Goal: Task Accomplishment & Management: Manage account settings

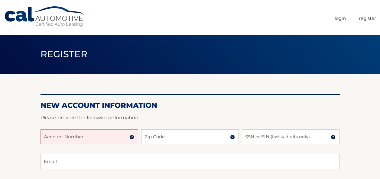
click at [95, 141] on input "Account Number" at bounding box center [89, 137] width 98 height 15
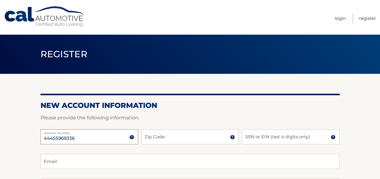
type input "44455969336"
click at [149, 135] on input "Zip Code" at bounding box center [190, 137] width 98 height 15
type input "12847"
click at [272, 137] on input "SSN or EIN (last 4 digits only)" at bounding box center [291, 137] width 98 height 15
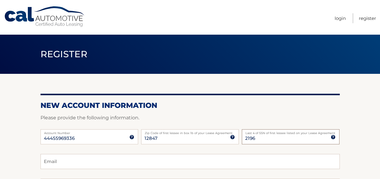
scroll to position [60, 0]
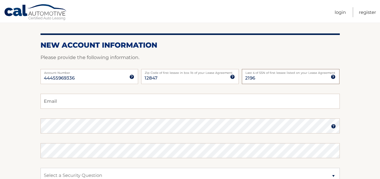
type input "2196"
click at [67, 109] on input "Email" at bounding box center [189, 101] width 299 height 15
type input "DanK1961@aol.com"
click at [333, 126] on img at bounding box center [333, 126] width 5 height 5
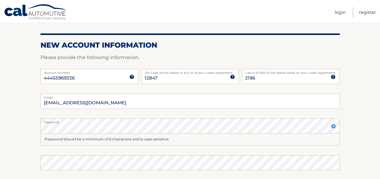
click at [333, 126] on img at bounding box center [333, 126] width 5 height 5
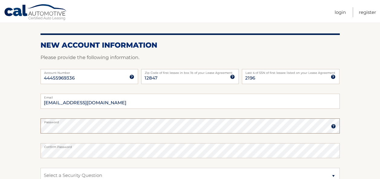
click at [79, 123] on div "Password" at bounding box center [189, 126] width 299 height 15
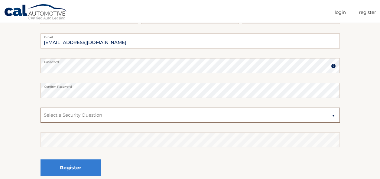
click at [127, 113] on select "Select a Security Question What was the name of your elementary school? What is…" at bounding box center [189, 115] width 299 height 15
select select "2"
click at [40, 108] on select "Select a Security Question What was the name of your elementary school? What is…" at bounding box center [189, 115] width 299 height 15
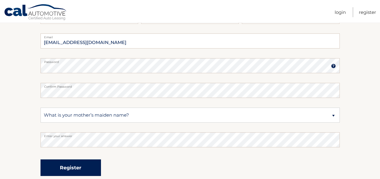
click at [79, 165] on button "Register" at bounding box center [70, 168] width 60 height 17
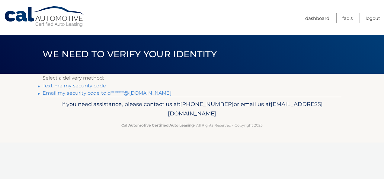
click at [85, 83] on link "Text me my security code" at bounding box center [74, 86] width 63 height 6
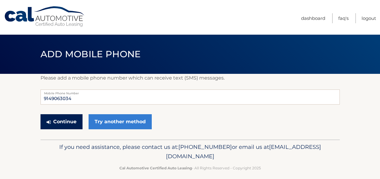
click at [55, 120] on button "Continue" at bounding box center [61, 121] width 42 height 15
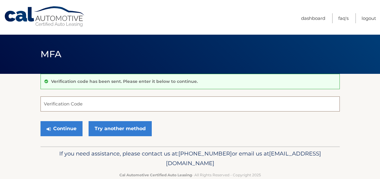
click at [94, 102] on input "Verification Code" at bounding box center [189, 104] width 299 height 15
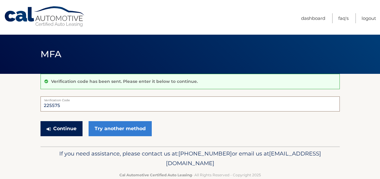
type input "225575"
click at [54, 130] on button "Continue" at bounding box center [61, 128] width 42 height 15
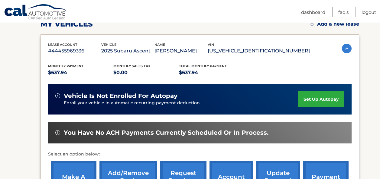
scroll to position [151, 0]
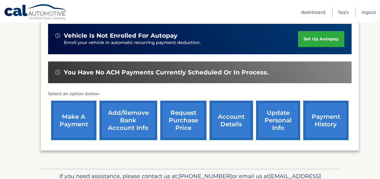
click at [314, 38] on link "set up autopay" at bounding box center [321, 39] width 46 height 16
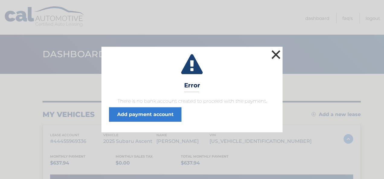
click at [276, 55] on button "×" at bounding box center [276, 55] width 12 height 12
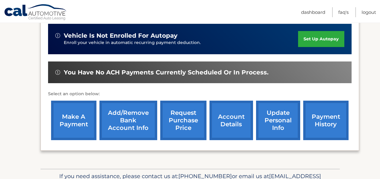
scroll to position [186, 0]
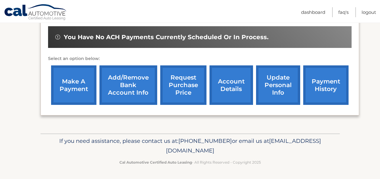
drag, startPoint x: 124, startPoint y: 88, endPoint x: 132, endPoint y: 91, distance: 8.0
click at [124, 88] on link "Add/Remove bank account info" at bounding box center [128, 86] width 58 height 40
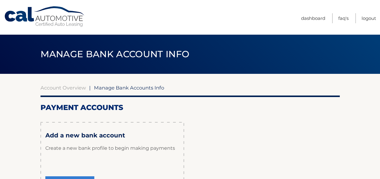
scroll to position [60, 0]
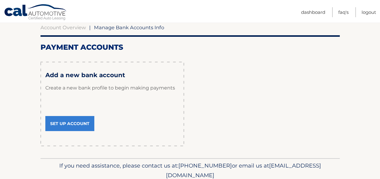
click at [66, 124] on link "Set Up Account" at bounding box center [69, 123] width 49 height 15
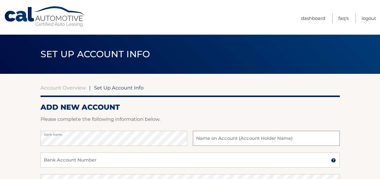
click at [215, 140] on input "text" at bounding box center [266, 138] width 146 height 15
type input "Daniel Kaudern"
click at [107, 164] on input "Bank Account Number" at bounding box center [189, 160] width 299 height 15
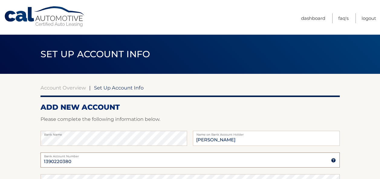
scroll to position [30, 0]
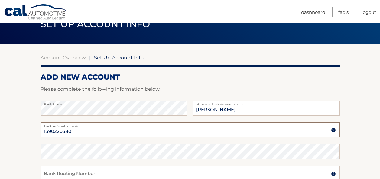
type input "1390220380"
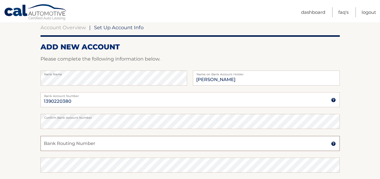
click at [86, 141] on input "Bank Routing Number" at bounding box center [189, 143] width 299 height 15
type input "021307559"
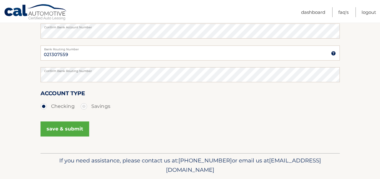
click at [68, 130] on button "save & submit" at bounding box center [64, 129] width 49 height 15
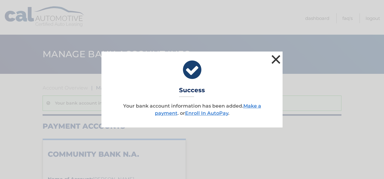
click at [275, 59] on button "×" at bounding box center [276, 59] width 12 height 12
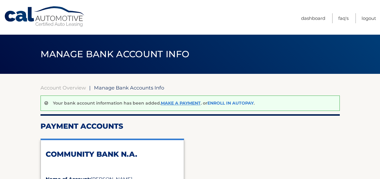
click at [229, 101] on link "Enroll In AutoPay" at bounding box center [230, 103] width 46 height 5
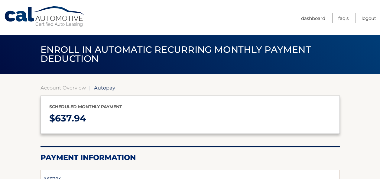
select select "YThmMTE2MTAtYTE4YS00OWNhLTg1YzgtZjA5YWMzMzcxMzc0"
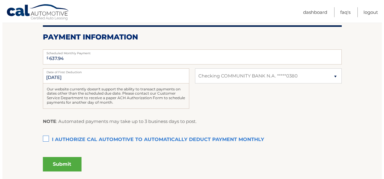
scroll to position [151, 0]
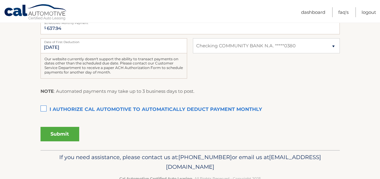
click at [41, 111] on label "I authorize cal automotive to automatically deduct payment monthly This checkbo…" at bounding box center [189, 110] width 299 height 12
click at [0, 0] on input "I authorize cal automotive to automatically deduct payment monthly This checkbo…" at bounding box center [0, 0] width 0 height 0
click at [71, 131] on button "Submit" at bounding box center [59, 134] width 39 height 14
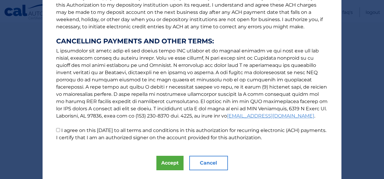
scroll to position [106, 0]
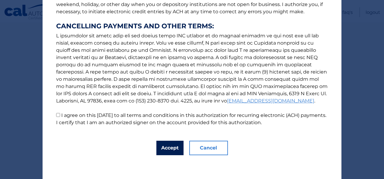
click at [171, 146] on button "Accept" at bounding box center [169, 148] width 27 height 14
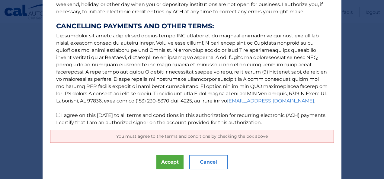
click at [179, 134] on span "You must agree to the terms and conditions by checking the box above" at bounding box center [192, 136] width 152 height 5
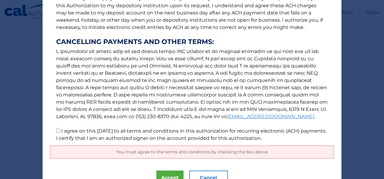
click at [56, 130] on input "I agree on this 08/28/2025 to all terms and conditions in this authorization fo…" at bounding box center [58, 131] width 4 height 4
checkbox input "true"
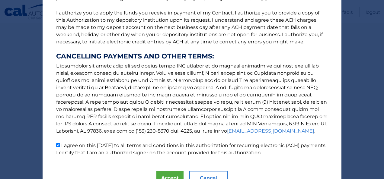
scroll to position [106, 0]
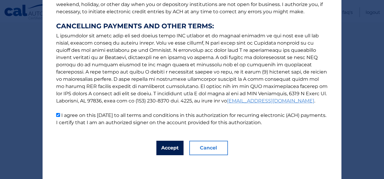
click at [171, 146] on button "Accept" at bounding box center [169, 148] width 27 height 14
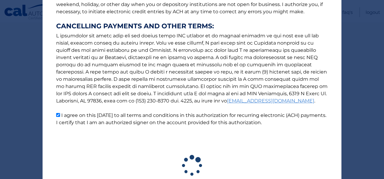
scroll to position [151, 0]
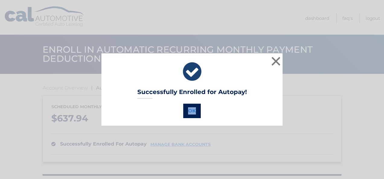
drag, startPoint x: 192, startPoint y: 102, endPoint x: 192, endPoint y: 107, distance: 4.6
click at [192, 107] on div "Successfully Enrolled for Autopay! OK ×" at bounding box center [191, 89] width 181 height 72
drag, startPoint x: 192, startPoint y: 107, endPoint x: 186, endPoint y: 114, distance: 10.3
click at [186, 114] on button "OK" at bounding box center [192, 111] width 18 height 14
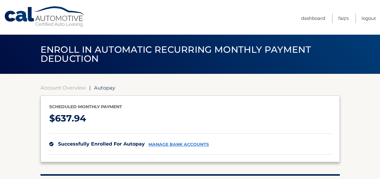
click at [54, 19] on link "Cal Automotive" at bounding box center [45, 16] width 82 height 21
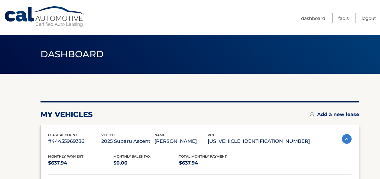
drag, startPoint x: 24, startPoint y: 116, endPoint x: 22, endPoint y: 109, distance: 7.5
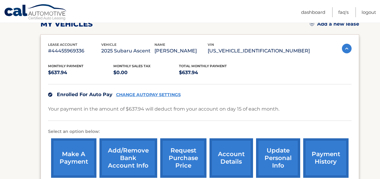
scroll to position [151, 0]
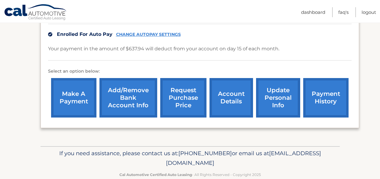
click at [79, 99] on link "make a payment" at bounding box center [73, 98] width 45 height 40
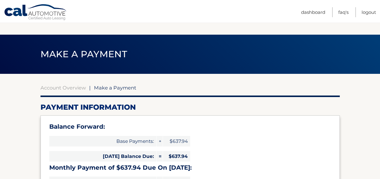
select select "YThmMTE2MTAtYTE4YS00OWNhLTg1YzgtZjA5YWMzMzcxMzc0"
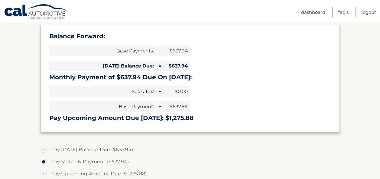
scroll to position [151, 0]
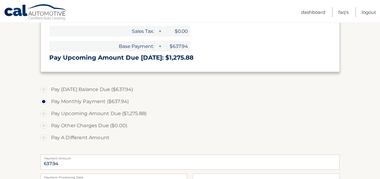
click at [42, 87] on label "Pay [DATE] Balance Due ($637.94)" at bounding box center [189, 90] width 299 height 12
click at [43, 87] on input "Pay [DATE] Balance Due ($637.94)" at bounding box center [46, 89] width 6 height 10
radio input "true"
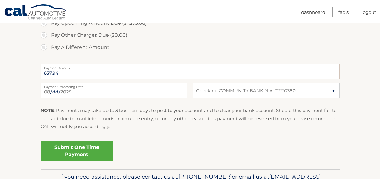
click at [91, 150] on link "Submit One Time Payment" at bounding box center [76, 151] width 72 height 19
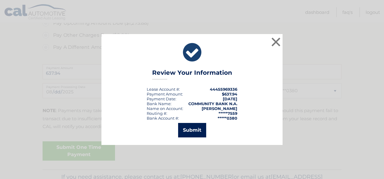
click at [195, 130] on button "Submit" at bounding box center [192, 130] width 28 height 14
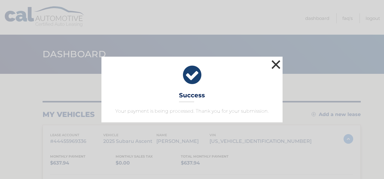
click at [276, 63] on button "×" at bounding box center [276, 65] width 12 height 12
